Goal: Task Accomplishment & Management: Manage account settings

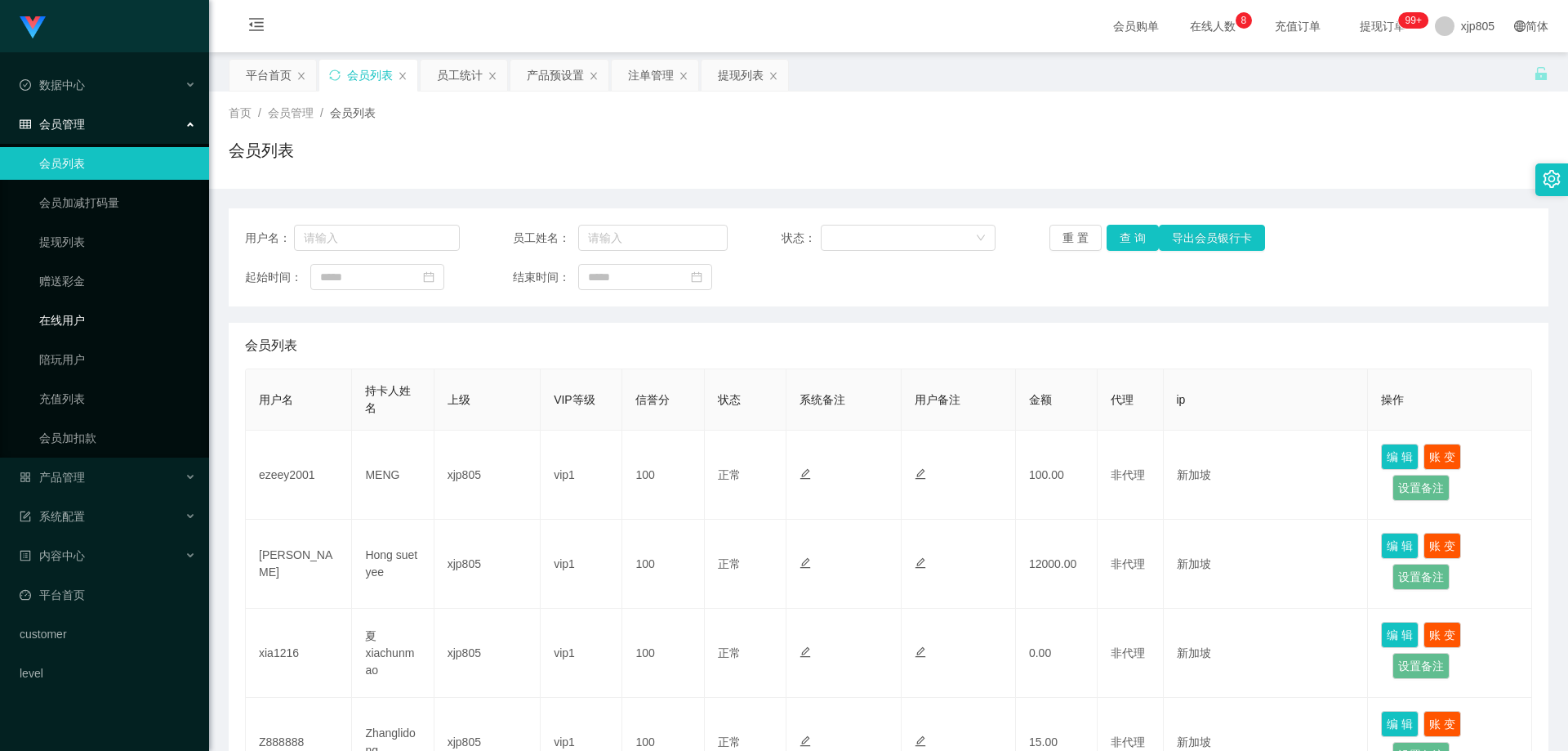
click at [78, 320] on link "在线用户" at bounding box center [118, 320] width 157 height 33
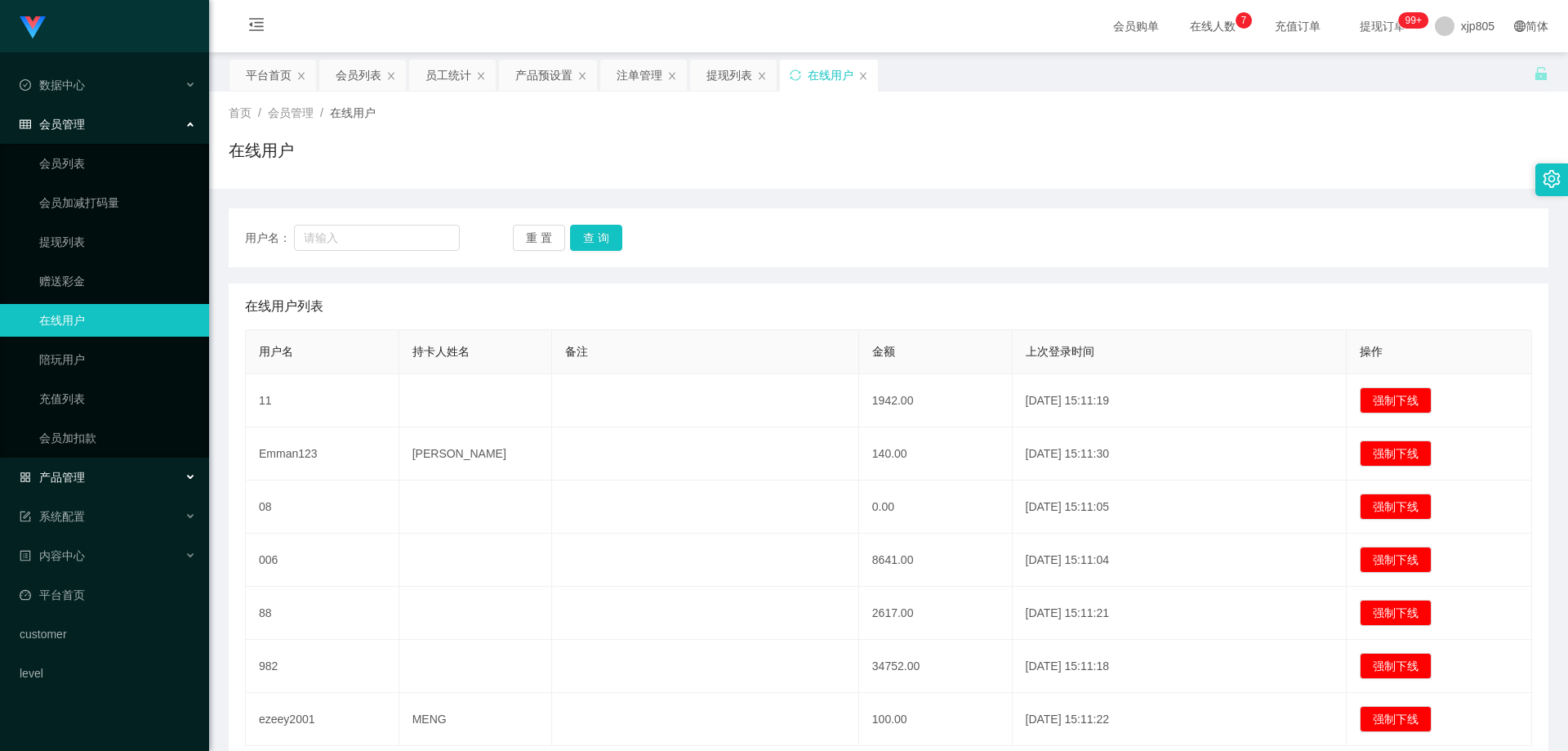
click at [82, 484] on span "产品管理" at bounding box center [52, 477] width 65 height 13
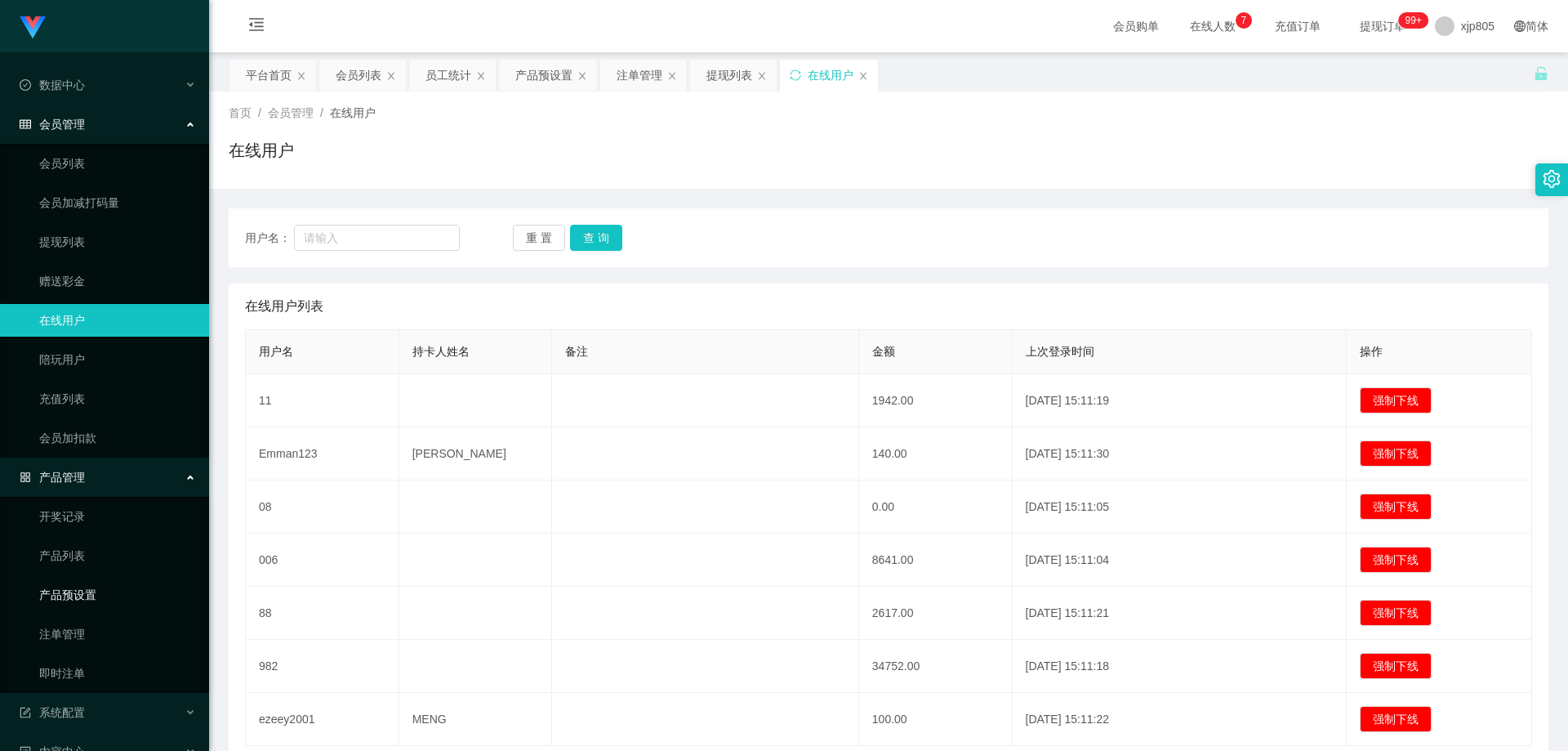
click at [78, 601] on link "产品预设置" at bounding box center [118, 594] width 157 height 33
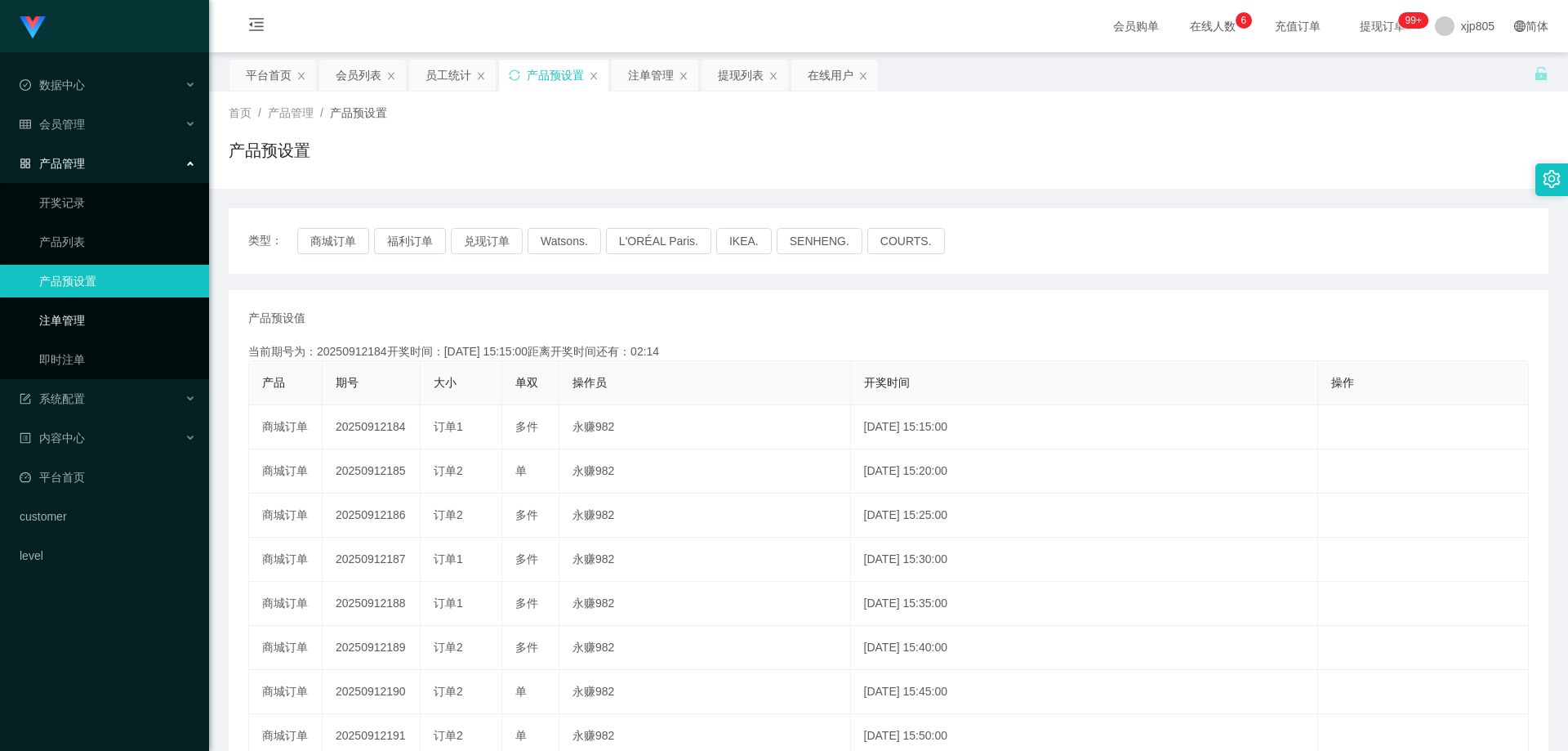
click at [79, 322] on link "注单管理" at bounding box center [118, 320] width 157 height 33
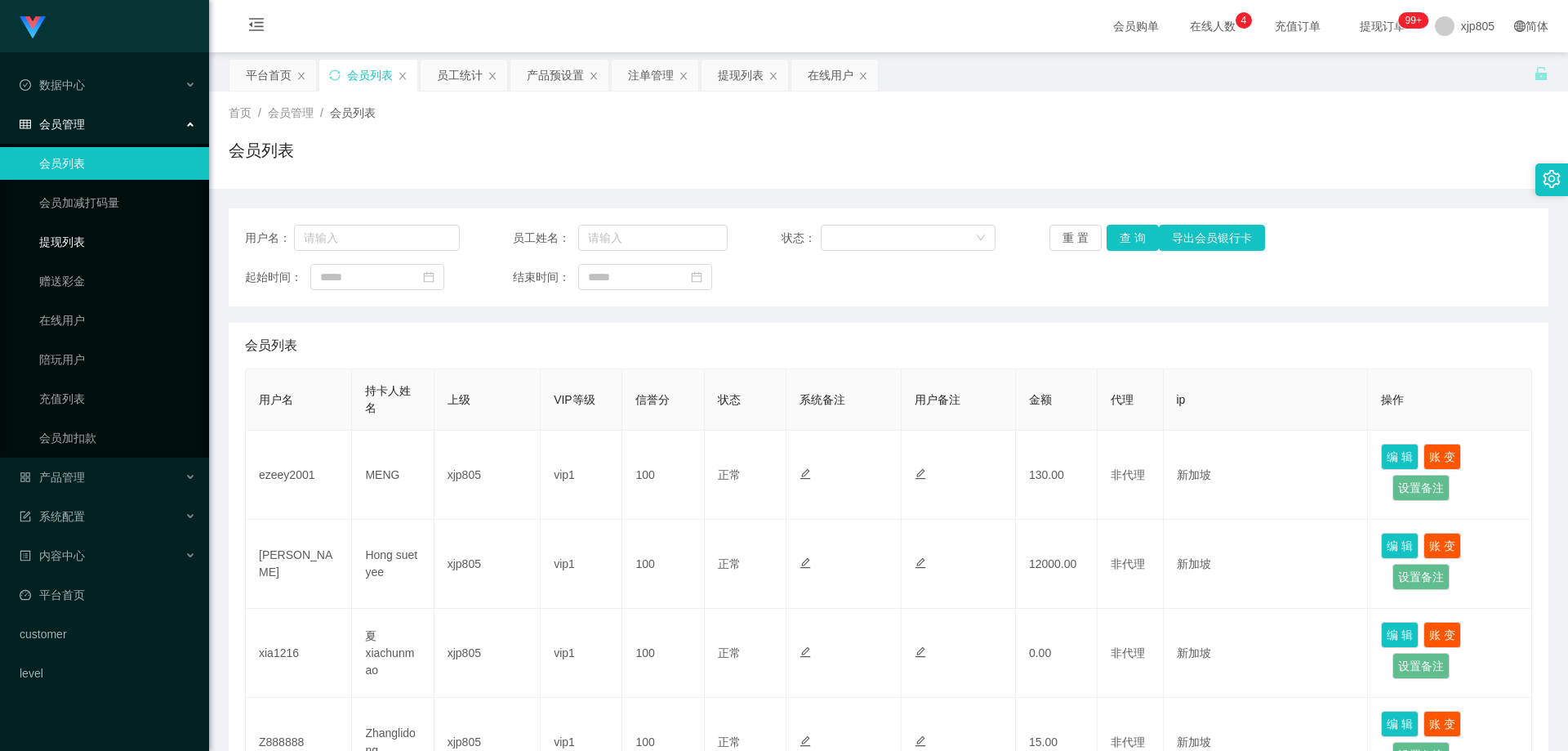
click at [61, 249] on link "提现列表" at bounding box center [118, 241] width 157 height 33
drag, startPoint x: 0, startPoint y: 0, endPoint x: 71, endPoint y: 89, distance: 113.9
click at [60, 249] on link "提现列表" at bounding box center [118, 241] width 157 height 33
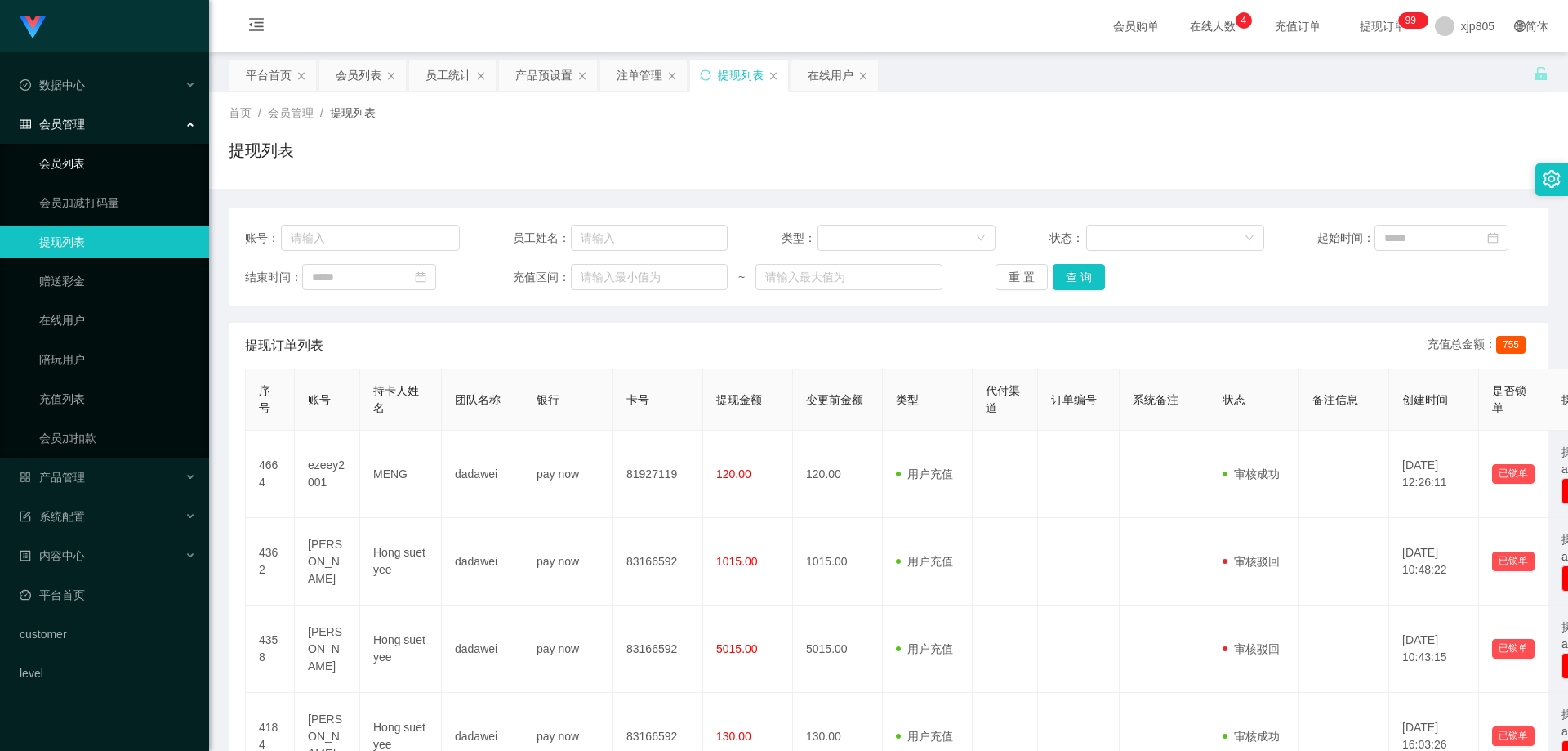
click at [108, 169] on link "会员列表" at bounding box center [118, 163] width 157 height 33
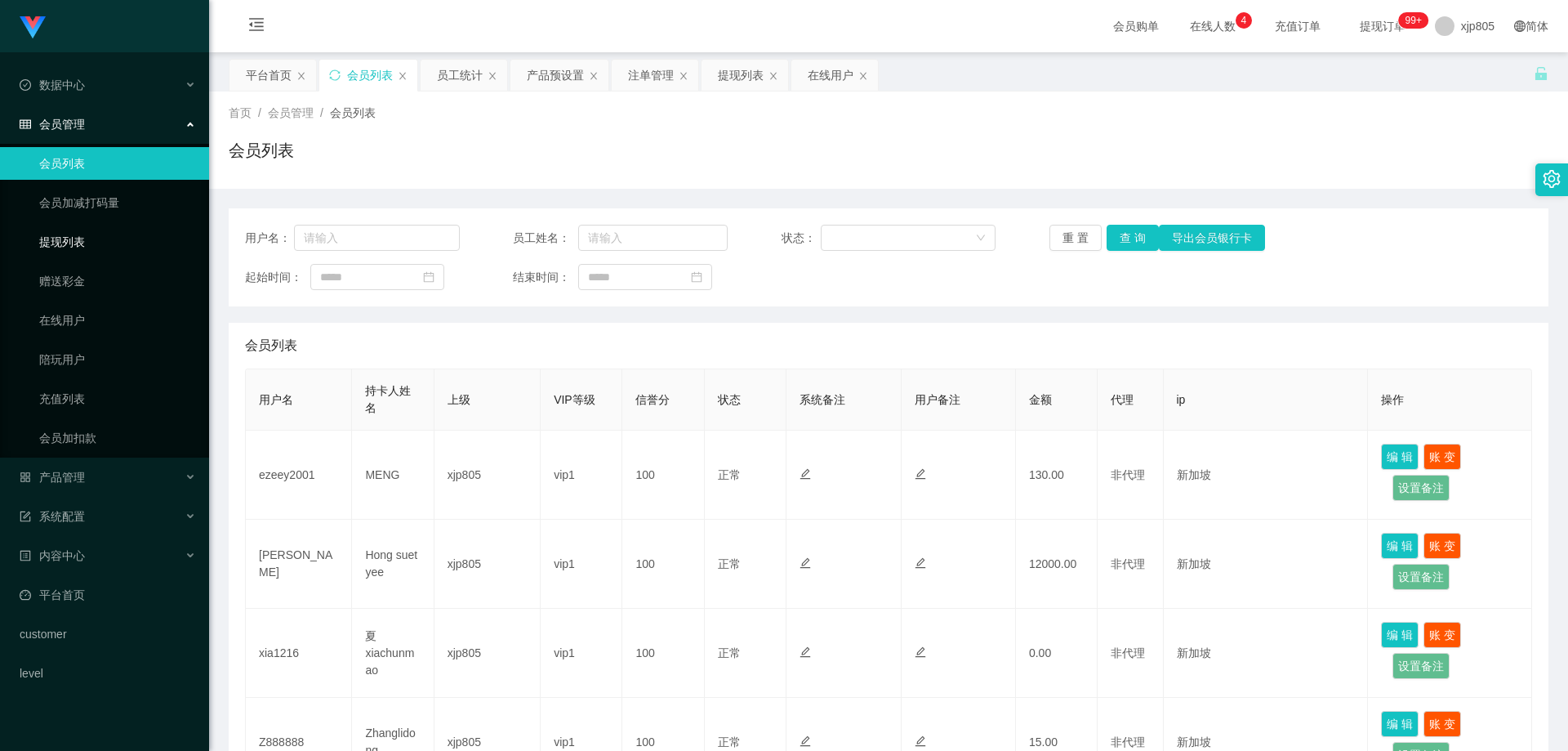
click at [100, 240] on link "提现列表" at bounding box center [118, 241] width 157 height 33
click at [90, 123] on div "会员管理" at bounding box center [105, 123] width 209 height 33
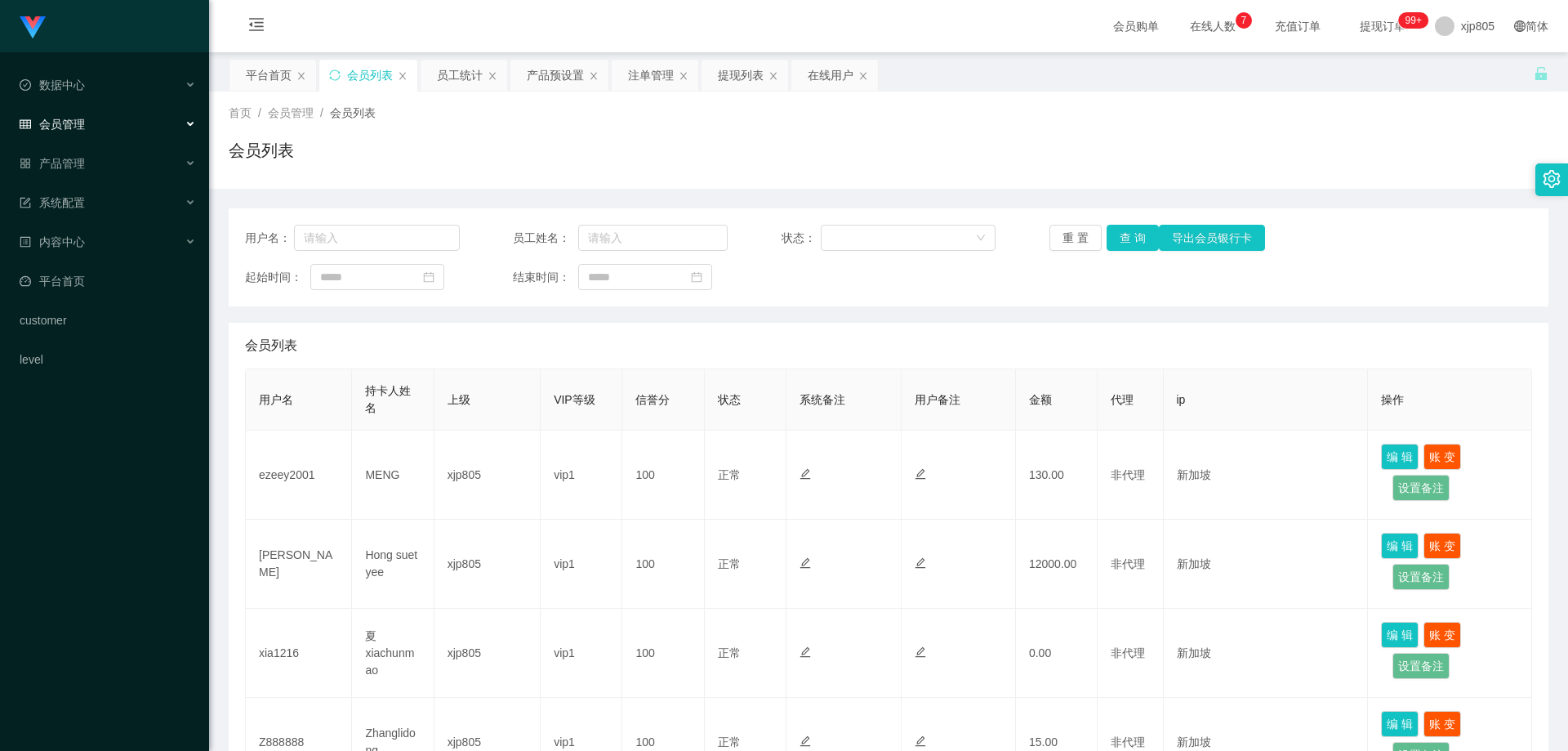
click at [86, 129] on div "会员管理" at bounding box center [105, 123] width 209 height 33
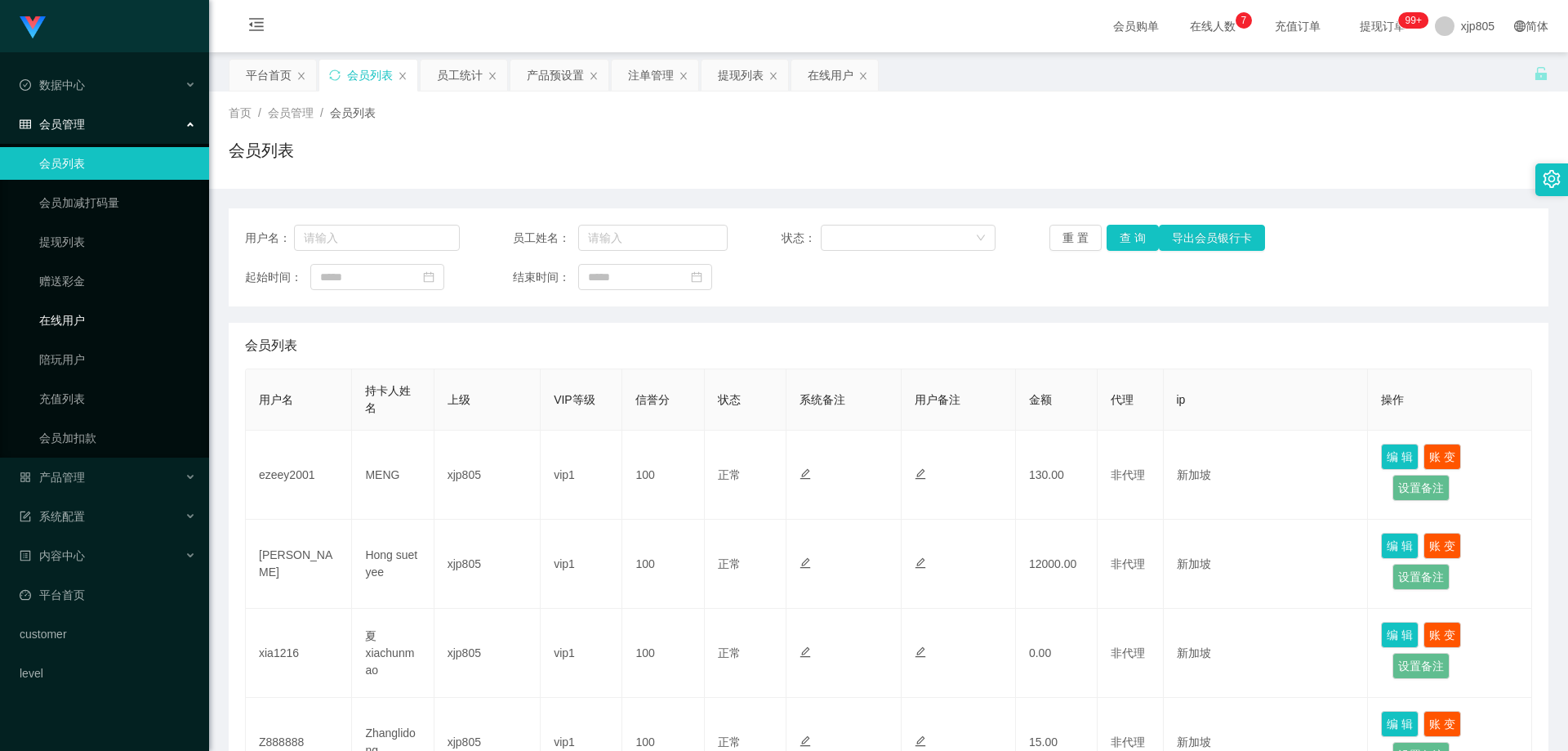
click at [68, 328] on link "在线用户" at bounding box center [118, 320] width 157 height 33
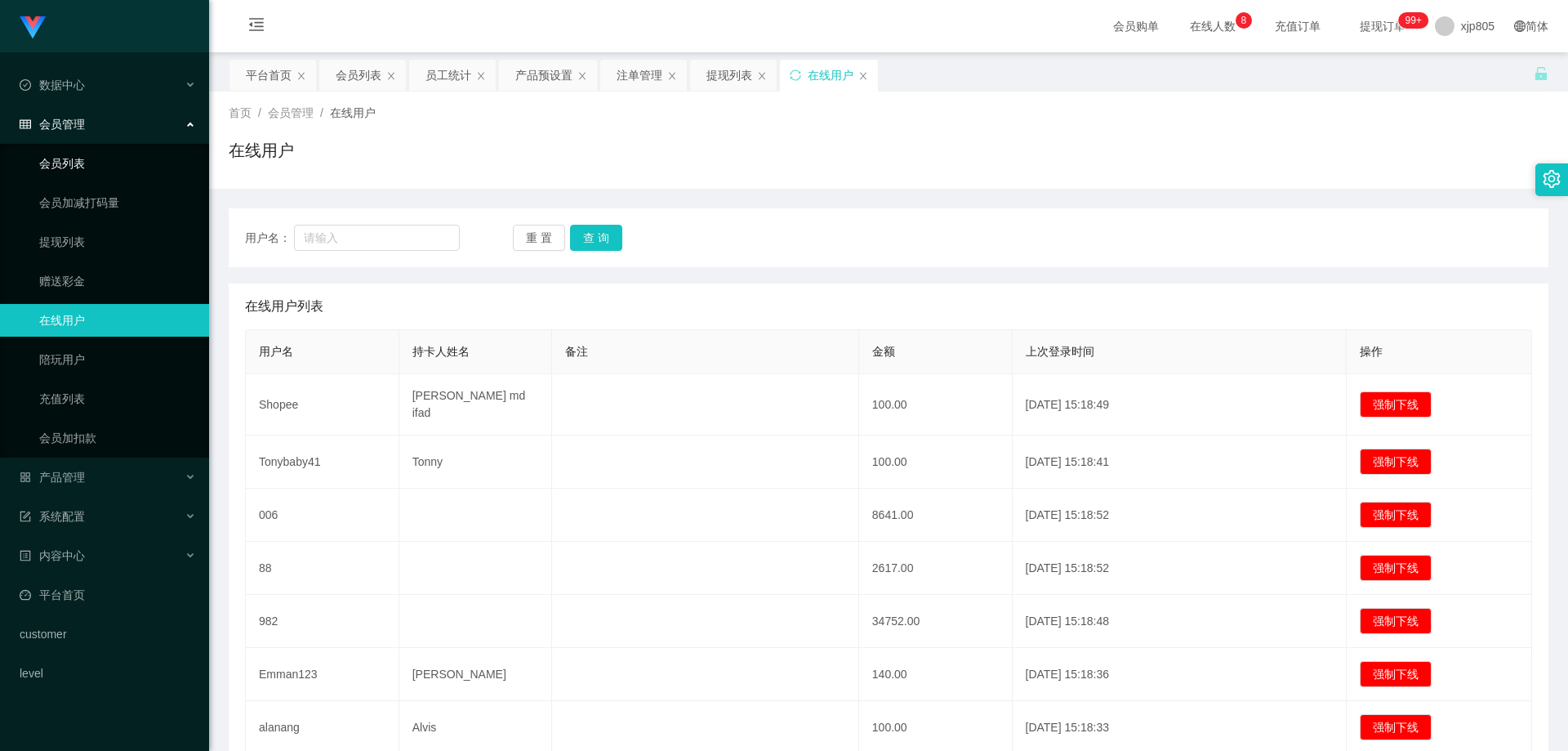
drag, startPoint x: 79, startPoint y: 166, endPoint x: 69, endPoint y: 153, distance: 16.4
click at [80, 166] on link "会员列表" at bounding box center [118, 163] width 157 height 33
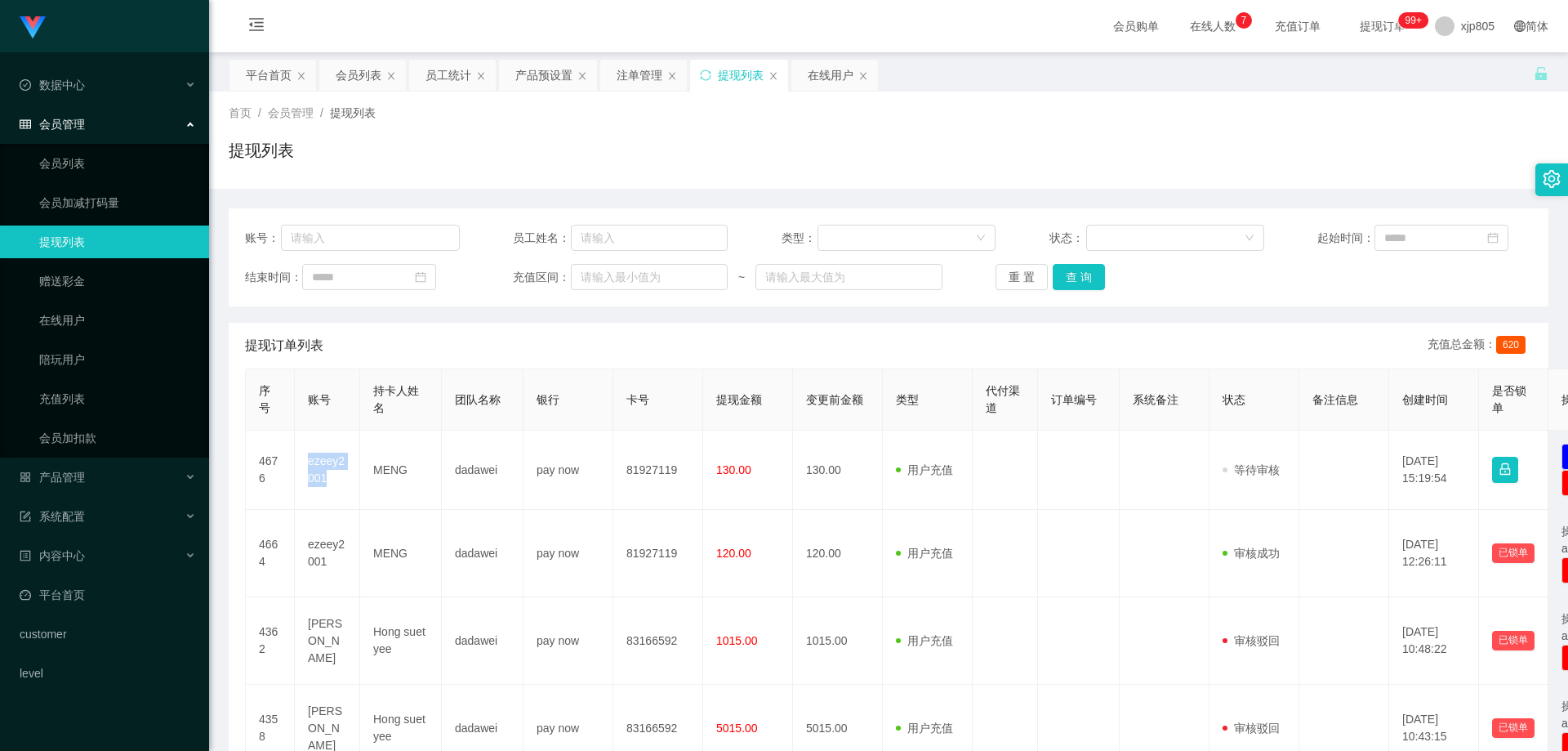
click at [326, 464] on td "ezeey2001" at bounding box center [327, 469] width 65 height 79
copy td "ezeey2001"
